Goal: Navigation & Orientation: Understand site structure

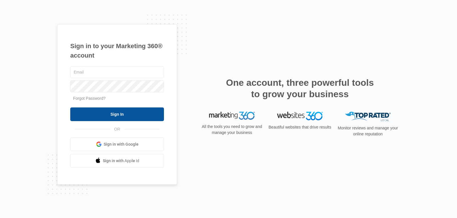
type input "[PERSON_NAME][EMAIL_ADDRESS][DOMAIN_NAME]"
click at [142, 111] on input "Sign In" at bounding box center [117, 115] width 94 height 14
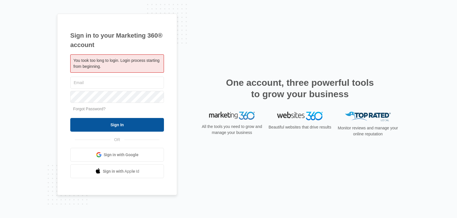
type input "[PERSON_NAME][EMAIL_ADDRESS][DOMAIN_NAME]"
click at [122, 123] on input "Sign In" at bounding box center [117, 125] width 94 height 14
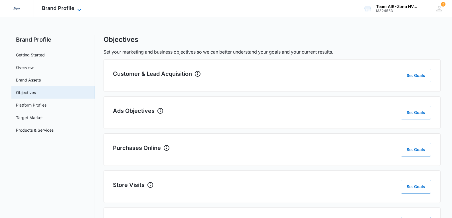
click at [78, 9] on icon at bounding box center [79, 10] width 7 height 7
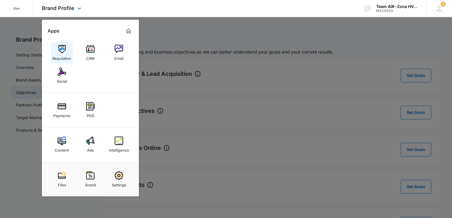
click at [61, 55] on div "Reputation" at bounding box center [62, 56] width 19 height 7
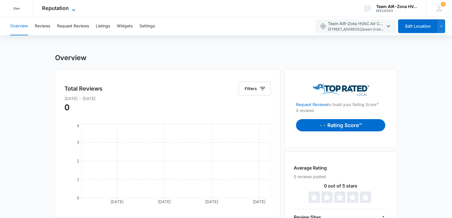
click at [71, 5] on div "Reputation Apps Reputation CRM Email Social Payments POS Content Ads Intelligen…" at bounding box center [59, 8] width 52 height 17
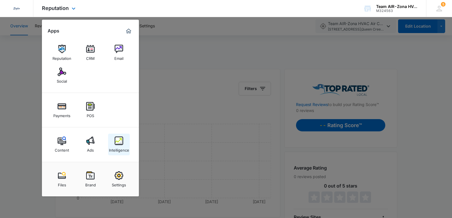
click at [121, 144] on img at bounding box center [119, 141] width 9 height 9
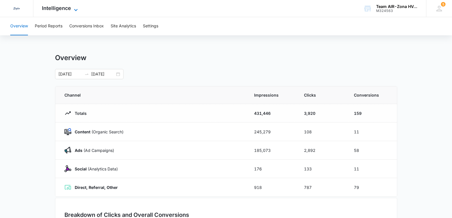
click at [72, 9] on icon at bounding box center [75, 10] width 7 height 7
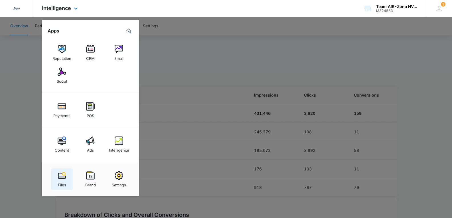
click at [64, 177] on img at bounding box center [62, 175] width 9 height 9
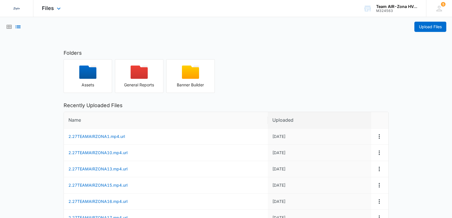
click at [53, 12] on div "Files Apps Reputation CRM Email Social Payments POS Content Ads Intelligence Fi…" at bounding box center [51, 8] width 37 height 17
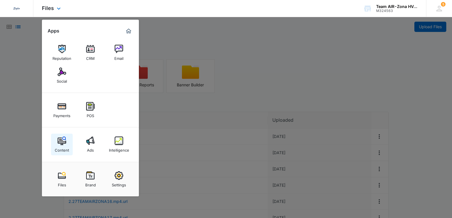
click at [65, 142] on img at bounding box center [62, 141] width 9 height 9
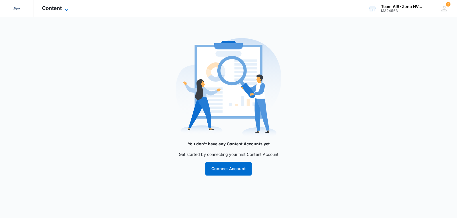
click at [63, 10] on icon at bounding box center [66, 10] width 7 height 7
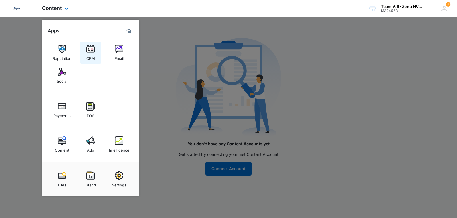
click at [98, 54] on link "CRM" at bounding box center [91, 53] width 22 height 22
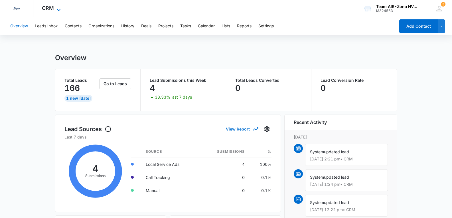
click at [60, 9] on icon at bounding box center [58, 10] width 7 height 7
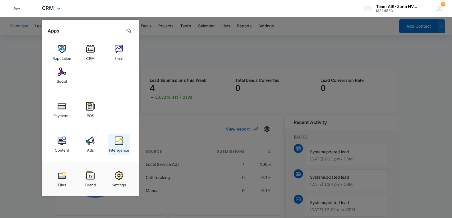
click at [123, 144] on link "Intelligence" at bounding box center [119, 145] width 22 height 22
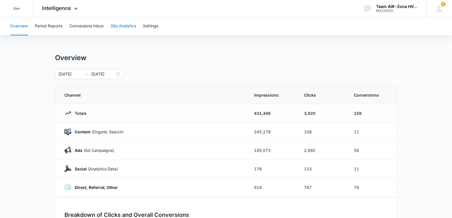
click at [128, 27] on button "Site Analytics" at bounding box center [123, 26] width 25 height 18
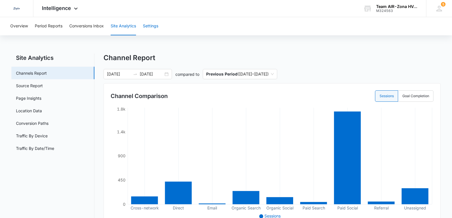
click at [152, 23] on button "Settings" at bounding box center [150, 26] width 15 height 18
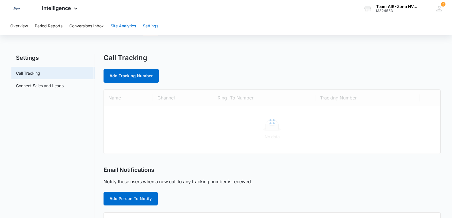
click at [126, 23] on button "Site Analytics" at bounding box center [123, 26] width 25 height 18
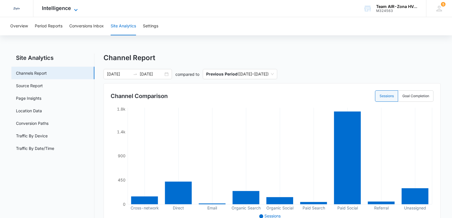
click at [74, 10] on icon at bounding box center [75, 10] width 7 height 7
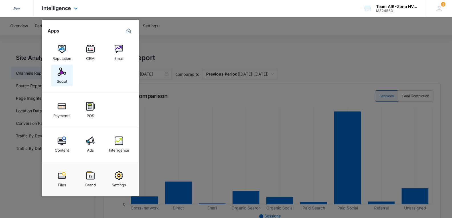
click at [64, 69] on img at bounding box center [62, 72] width 9 height 9
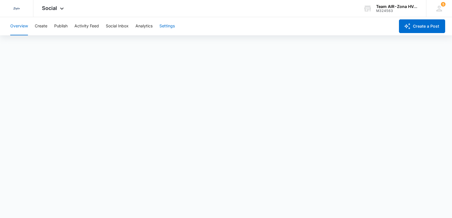
click at [167, 26] on button "Settings" at bounding box center [167, 26] width 15 height 18
